Goal: Task Accomplishment & Management: Use online tool/utility

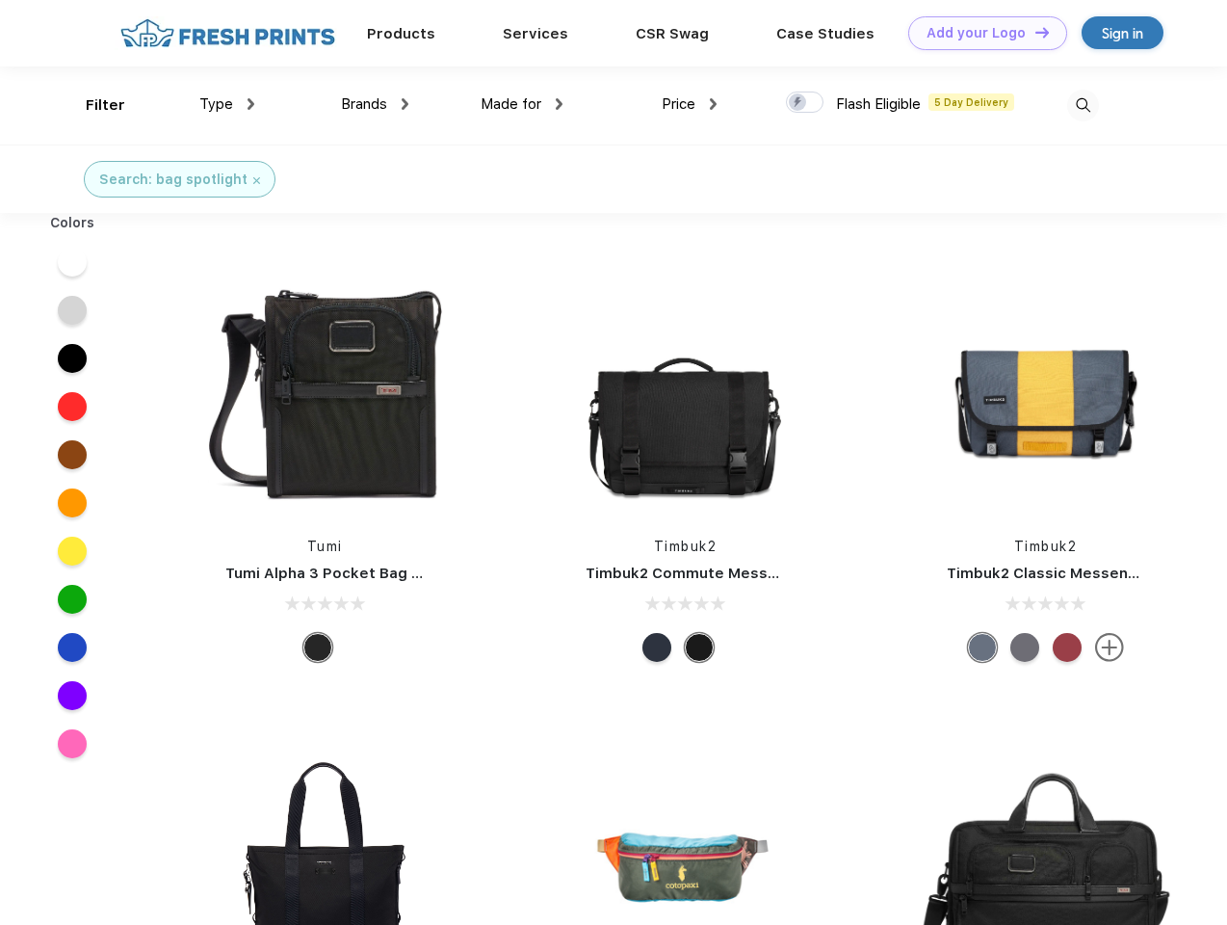
click at [981, 33] on link "Add your Logo Design Tool" at bounding box center [987, 33] width 159 height 34
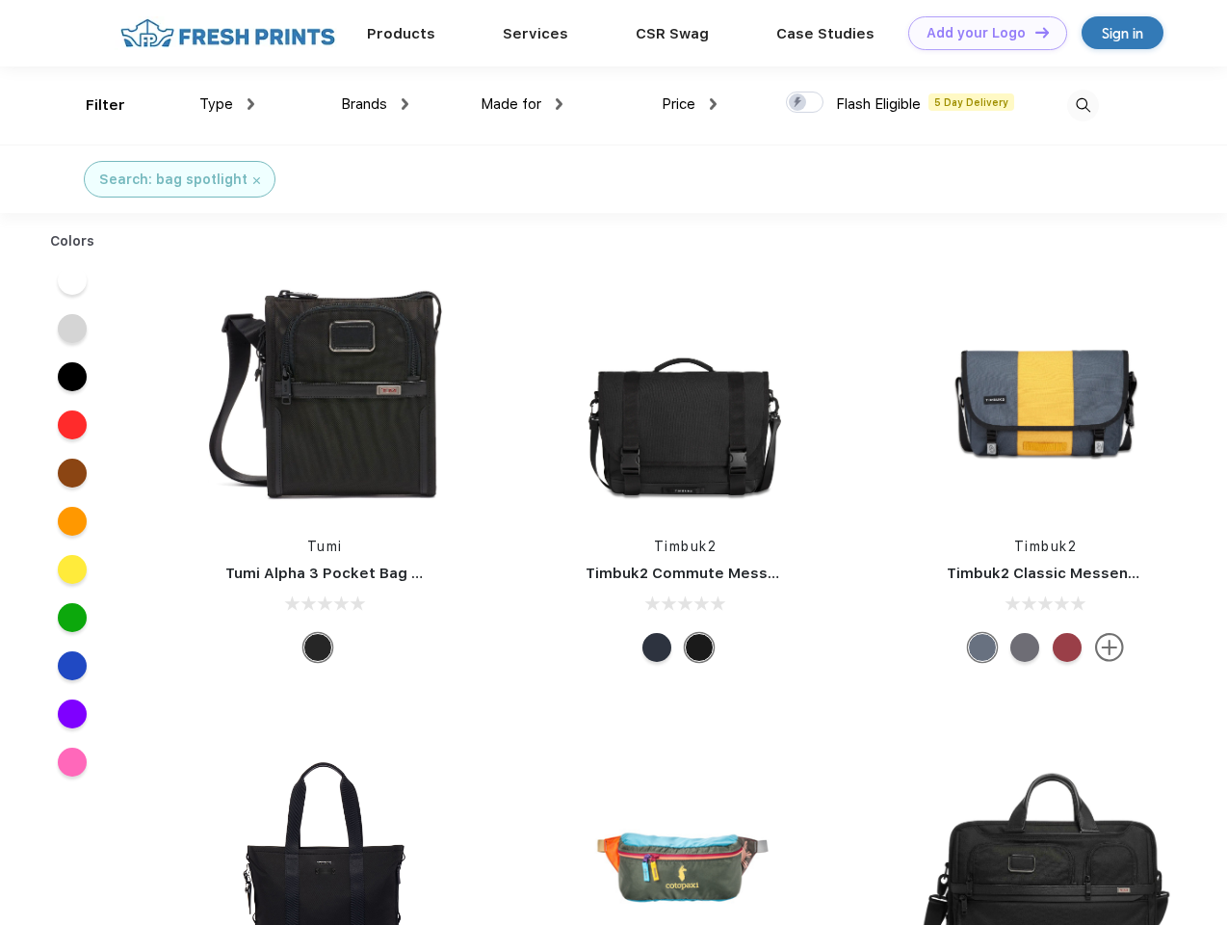
click at [0, 0] on div "Design Tool" at bounding box center [0, 0] width 0 height 0
click at [1034, 32] on link "Add your Logo Design Tool" at bounding box center [987, 33] width 159 height 34
click at [92, 105] on div "Filter" at bounding box center [105, 105] width 39 height 22
click at [227, 104] on span "Type" at bounding box center [216, 103] width 34 height 17
click at [375, 104] on span "Brands" at bounding box center [364, 103] width 46 height 17
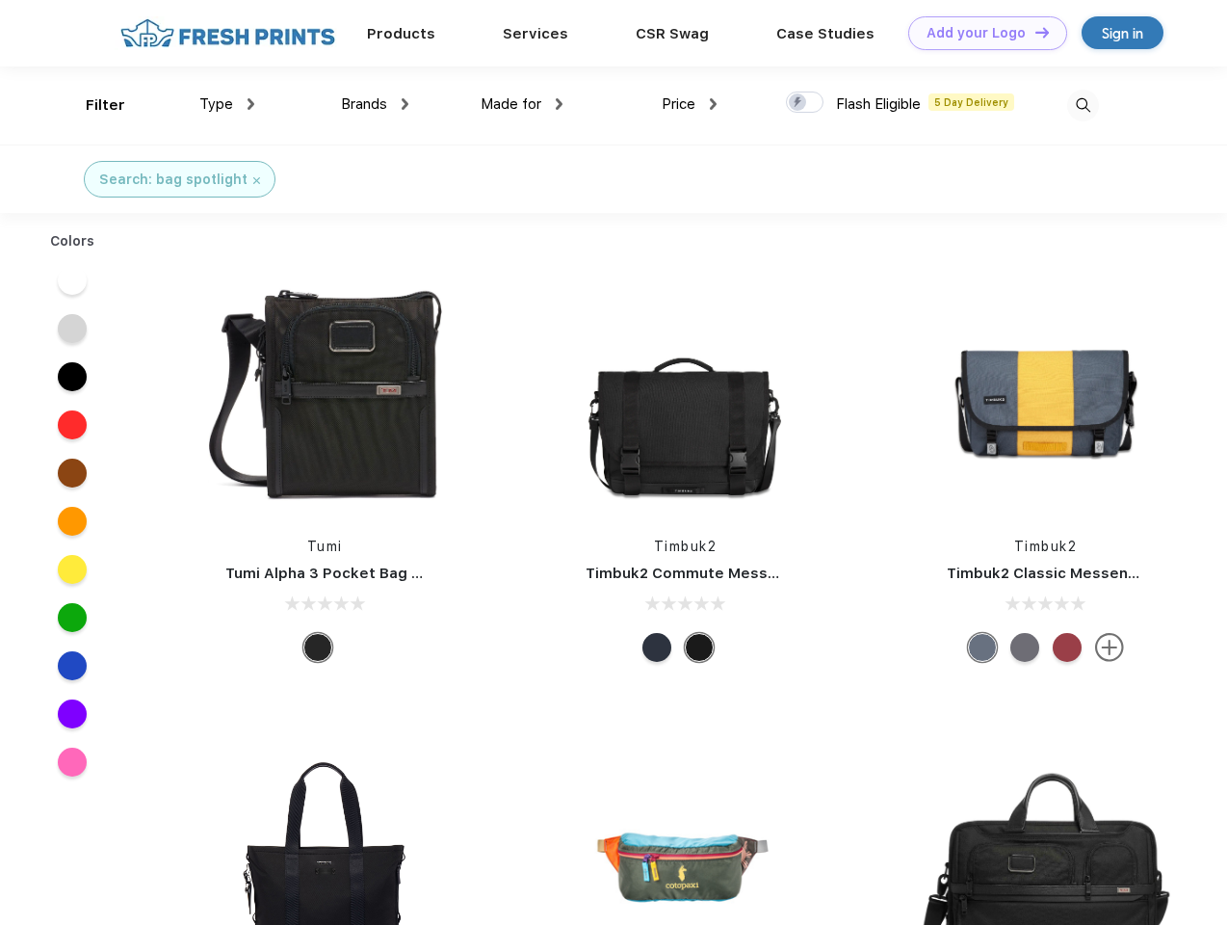
click at [522, 104] on span "Made for" at bounding box center [511, 103] width 61 height 17
click at [690, 104] on span "Price" at bounding box center [679, 103] width 34 height 17
click at [805, 103] on div at bounding box center [805, 102] width 38 height 21
click at [799, 103] on input "checkbox" at bounding box center [792, 97] width 13 height 13
click at [1083, 105] on img at bounding box center [1083, 106] width 32 height 32
